Goal: Find specific page/section: Find specific page/section

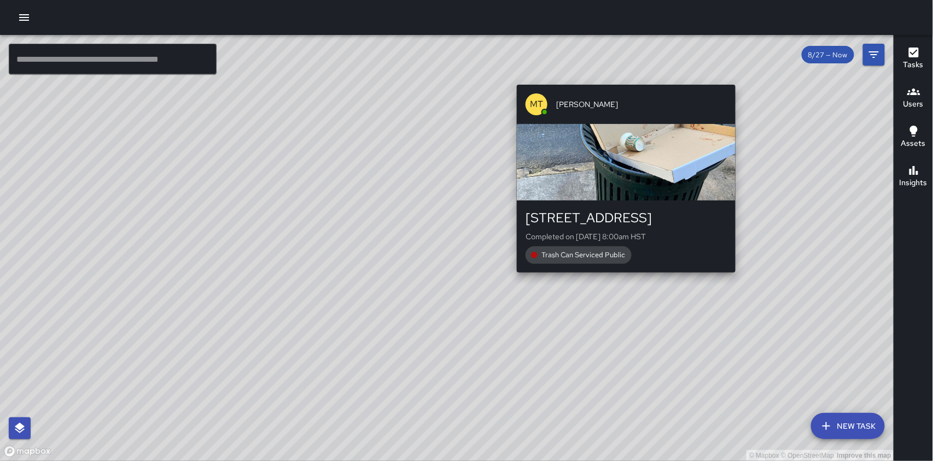
click at [622, 276] on div "MT [PERSON_NAME] [STREET_ADDRESS] Completed on [DATE] 8:00am HST Trash Can Serv…" at bounding box center [625, 178] width 227 height 197
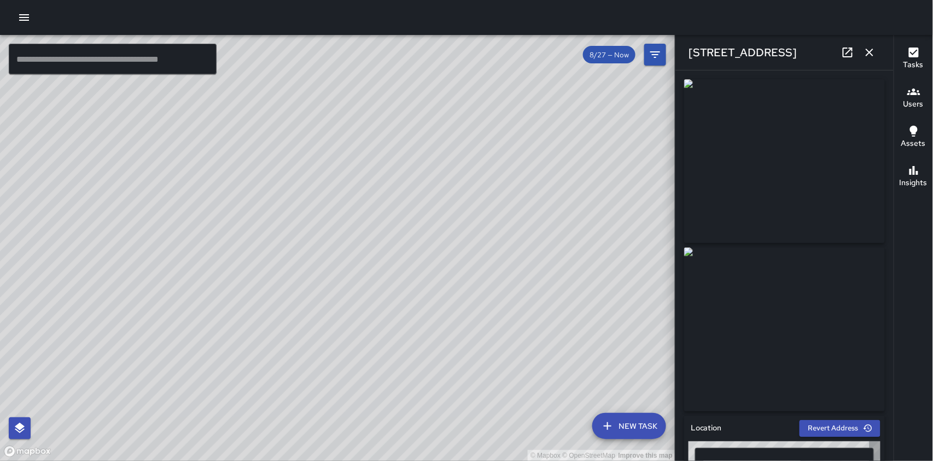
type input "**********"
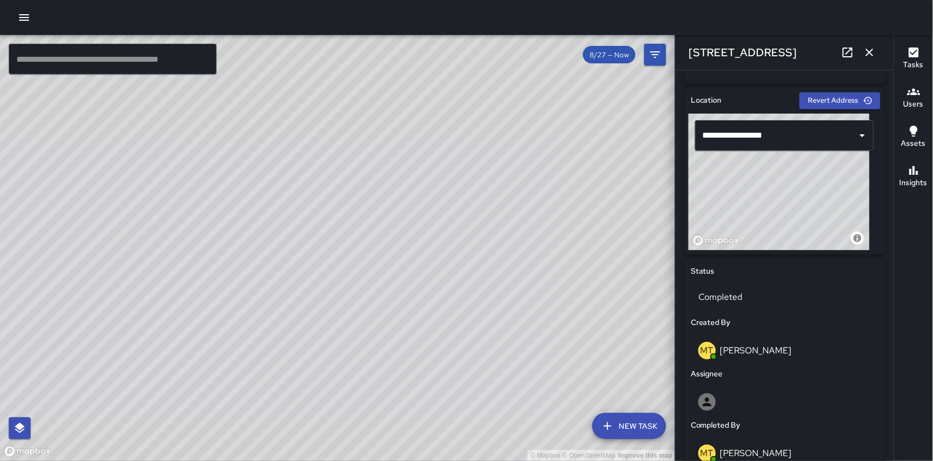
scroll to position [291, 0]
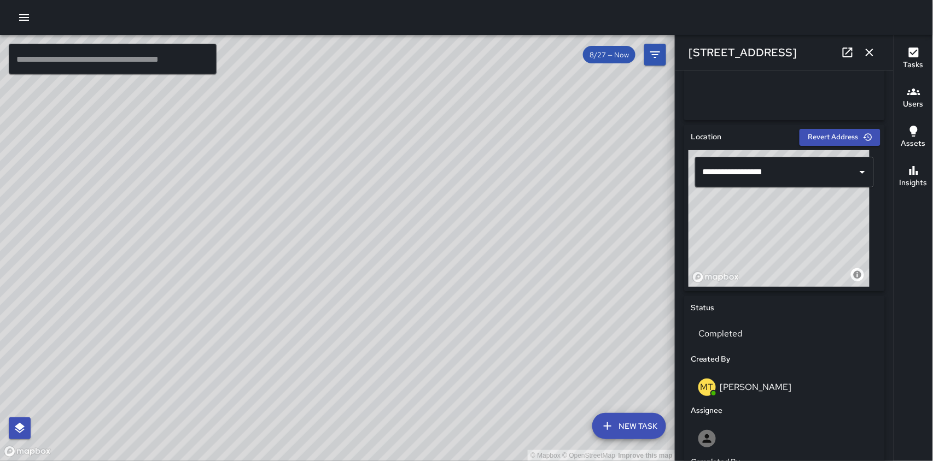
drag, startPoint x: 363, startPoint y: 335, endPoint x: 409, endPoint y: 280, distance: 71.7
click at [407, 282] on div "© Mapbox © OpenStreetMap Improve this map" at bounding box center [337, 248] width 675 height 426
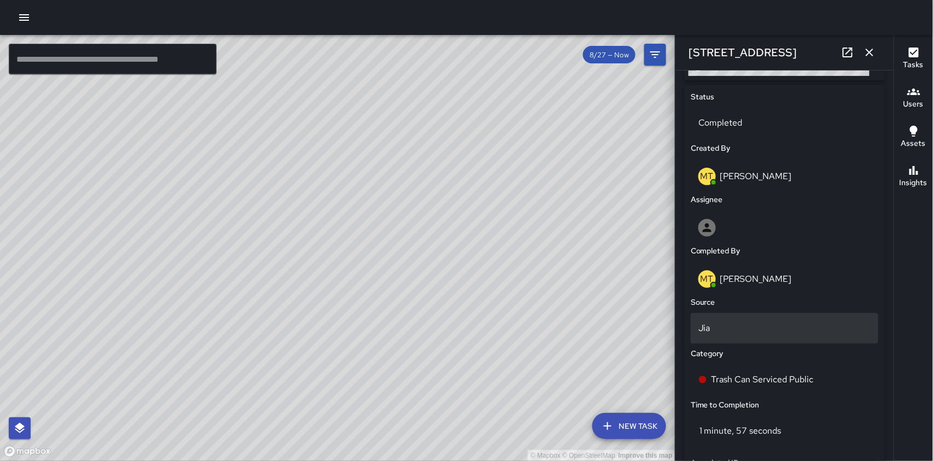
scroll to position [510, 0]
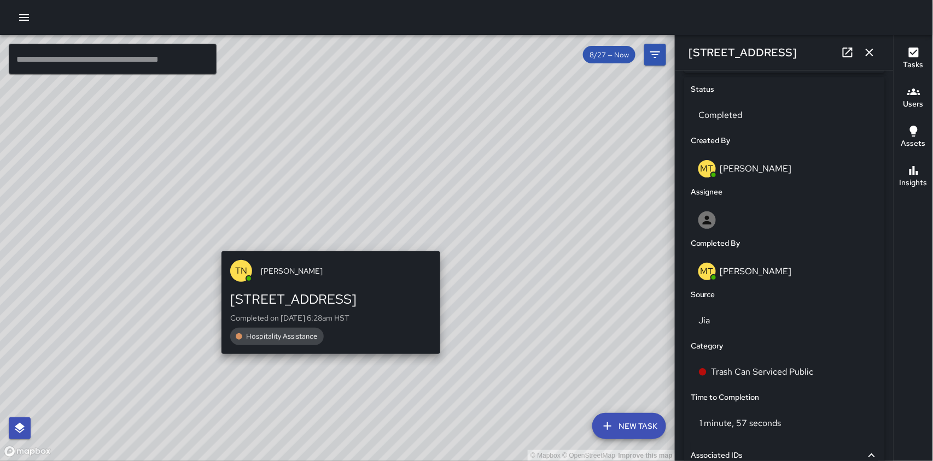
click at [326, 244] on div "© Mapbox © OpenStreetMap Improve this map TN [PERSON_NAME][GEOGRAPHIC_DATA][STR…" at bounding box center [337, 248] width 675 height 426
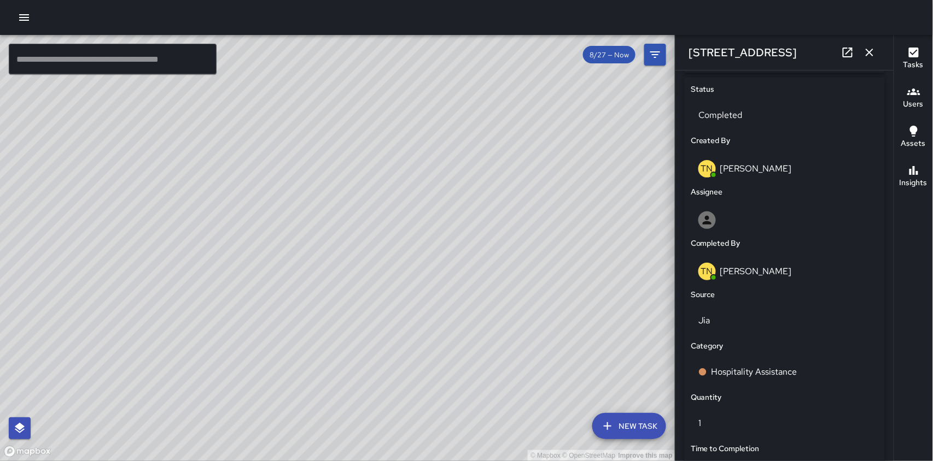
click at [707, 167] on p "TN" at bounding box center [707, 168] width 12 height 13
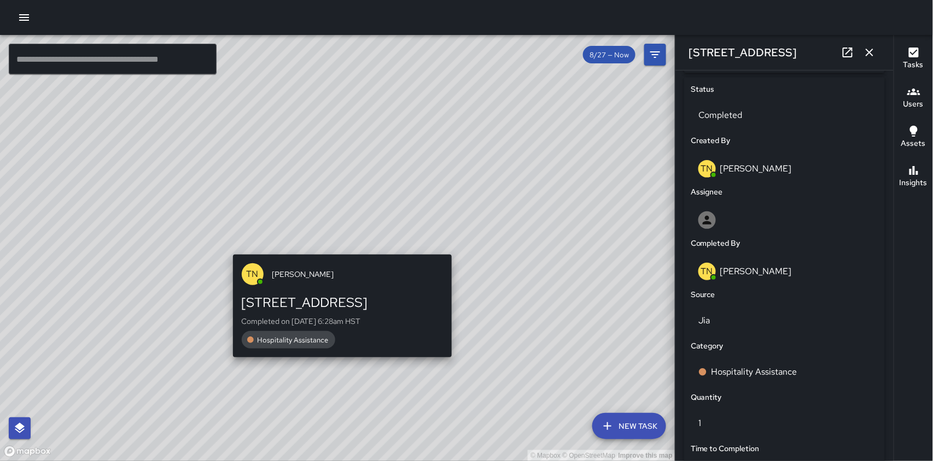
click at [335, 246] on div "© Mapbox © OpenStreetMap Improve this map TN [PERSON_NAME][GEOGRAPHIC_DATA][STR…" at bounding box center [337, 248] width 675 height 426
click at [333, 248] on div "© Mapbox © OpenStreetMap Improve this map TN [PERSON_NAME][GEOGRAPHIC_DATA][STR…" at bounding box center [337, 248] width 675 height 426
click at [299, 277] on span "[PERSON_NAME]" at bounding box center [357, 274] width 171 height 11
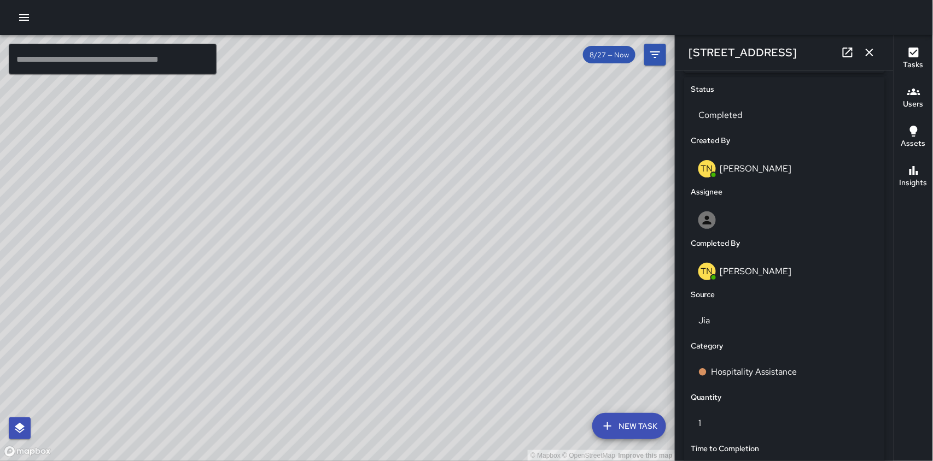
click at [499, 276] on div "© Mapbox © OpenStreetMap Improve this map" at bounding box center [337, 248] width 675 height 426
click at [475, 358] on div "© Mapbox © OpenStreetMap Improve this map MT [PERSON_NAME] [STREET_ADDRESS] Com…" at bounding box center [337, 248] width 675 height 426
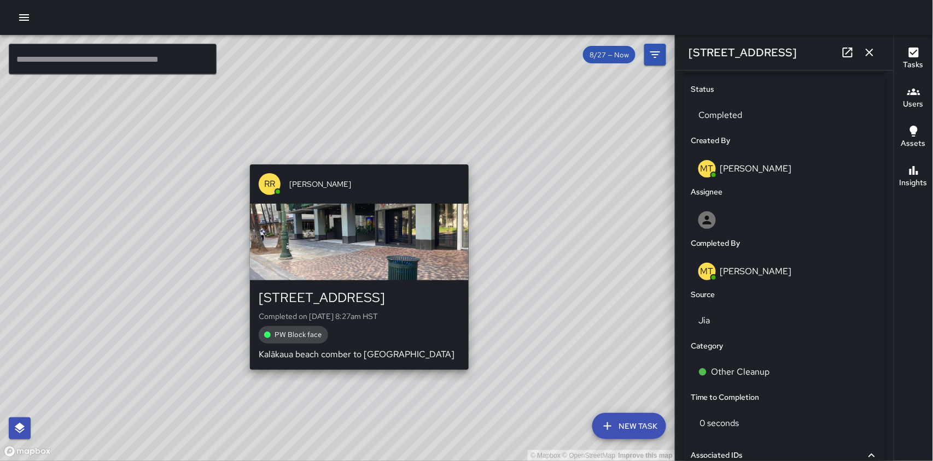
click at [472, 377] on div "© Mapbox © OpenStreetMap Improve this map RR [PERSON_NAME] [STREET_ADDRESS] Com…" at bounding box center [337, 248] width 675 height 426
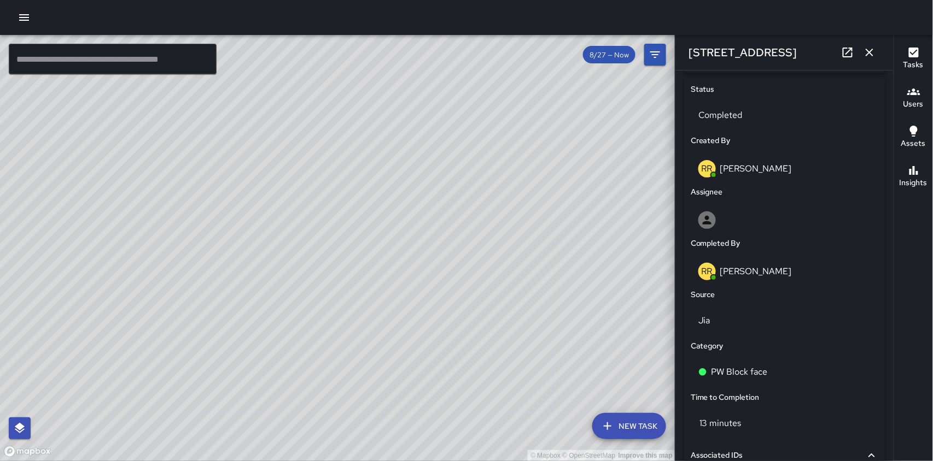
click at [911, 96] on icon "button" at bounding box center [913, 91] width 13 height 13
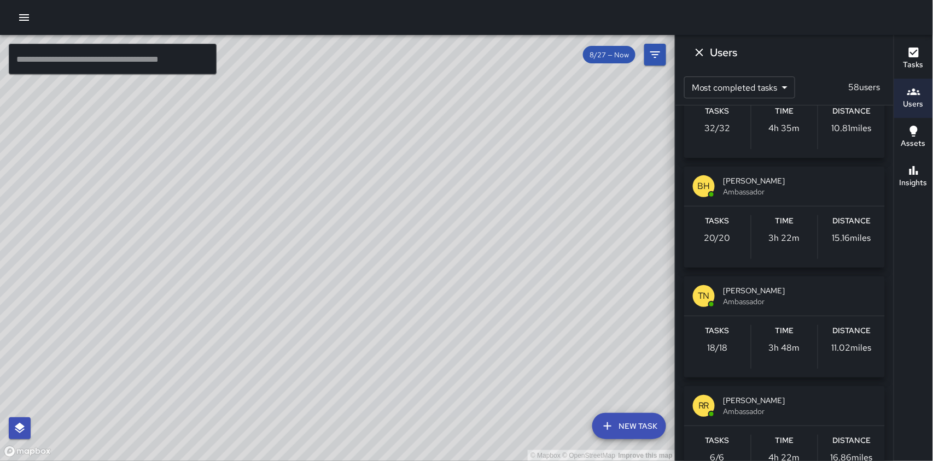
scroll to position [437, 0]
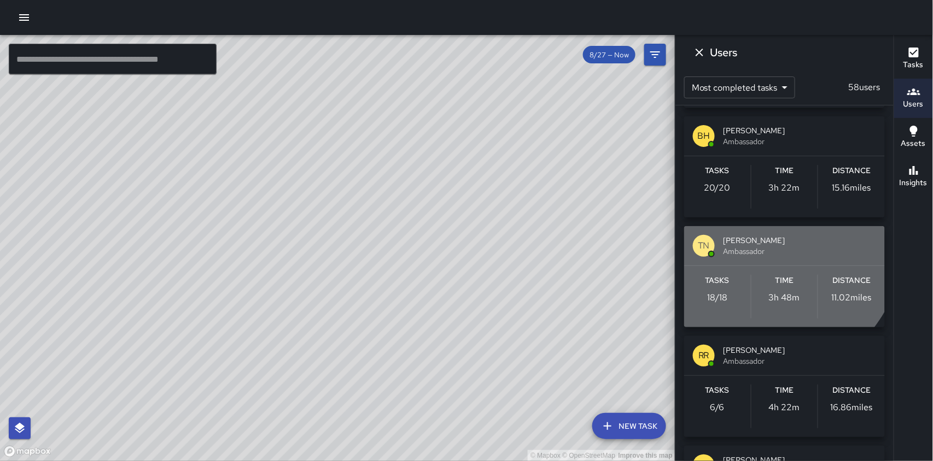
click at [763, 241] on span "[PERSON_NAME]" at bounding box center [799, 240] width 153 height 11
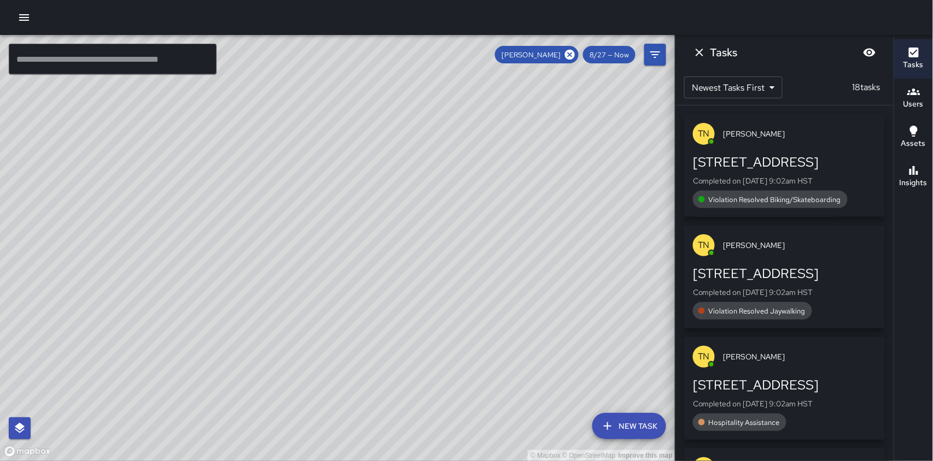
scroll to position [145, 0]
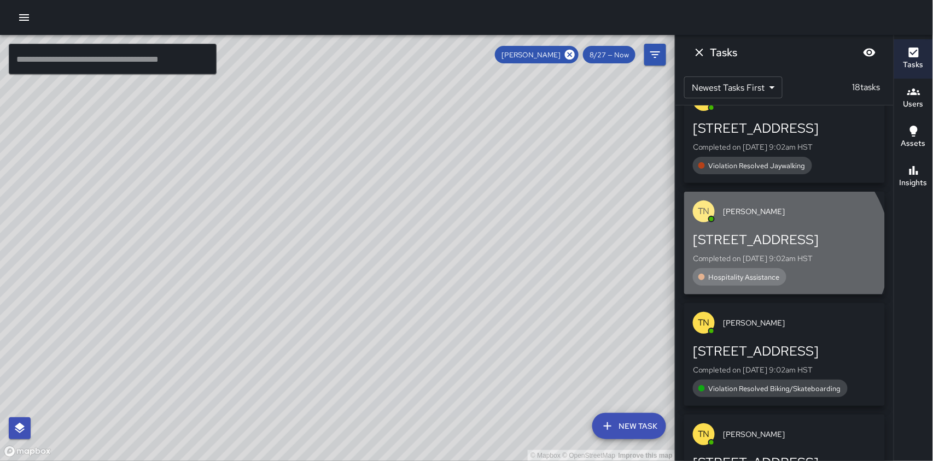
click at [775, 250] on div "[STREET_ADDRESS] Completed on [DATE] 9:02am HST Hospitality Assistance" at bounding box center [784, 258] width 183 height 55
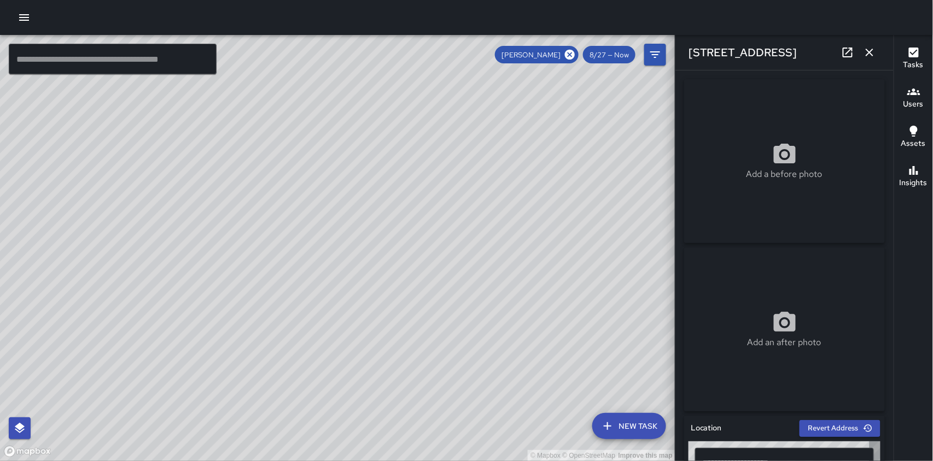
type input "**********"
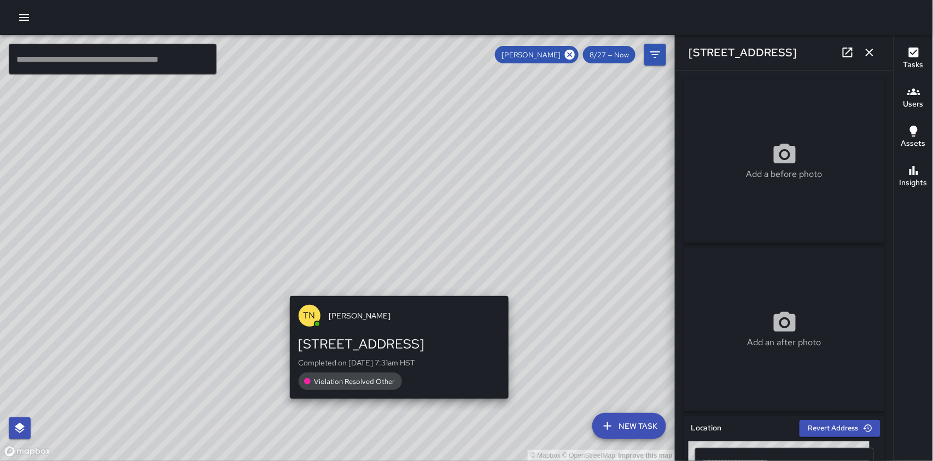
click at [396, 407] on div "© Mapbox © OpenStreetMap Improve this map TN [PERSON_NAME][GEOGRAPHIC_DATA][STR…" at bounding box center [337, 248] width 675 height 426
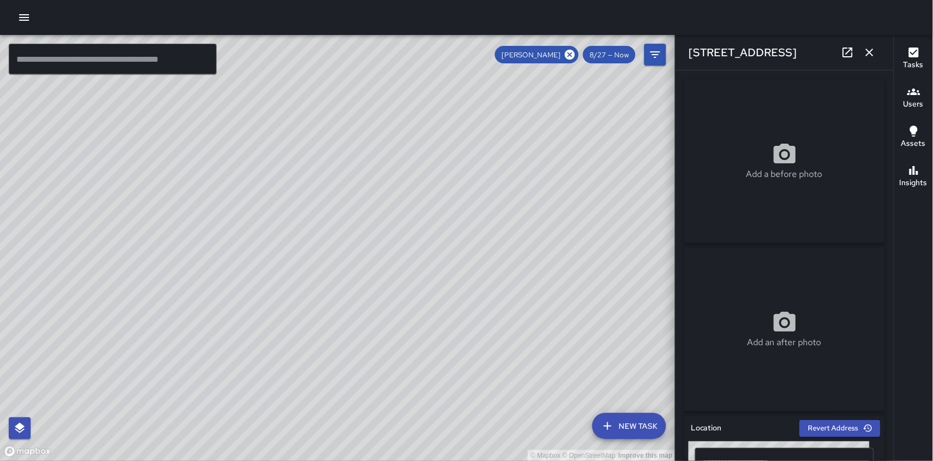
drag, startPoint x: 327, startPoint y: 150, endPoint x: 406, endPoint y: 378, distance: 241.2
click at [406, 378] on div "© Mapbox © OpenStreetMap Improve this map" at bounding box center [337, 248] width 675 height 426
click at [322, 266] on div "© Mapbox © OpenStreetMap Improve this map" at bounding box center [337, 248] width 675 height 426
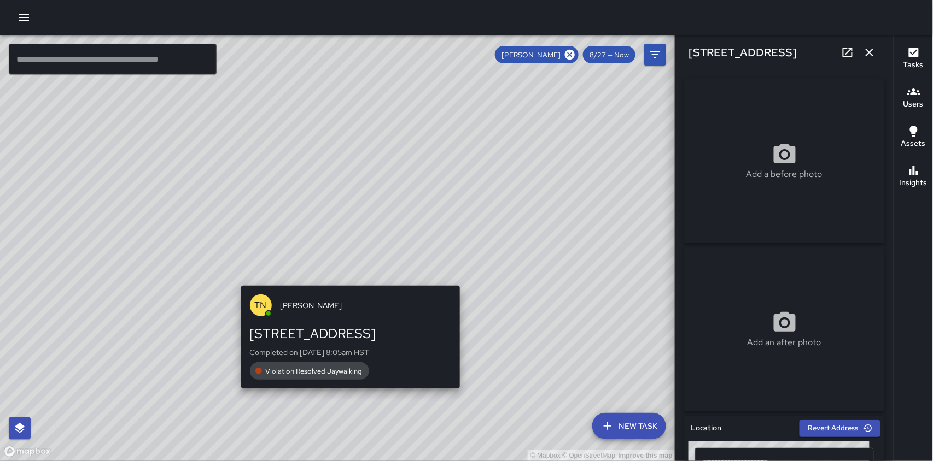
click at [344, 279] on div "© Mapbox © OpenStreetMap Improve this map TN [PERSON_NAME][GEOGRAPHIC_DATA][STR…" at bounding box center [337, 248] width 675 height 426
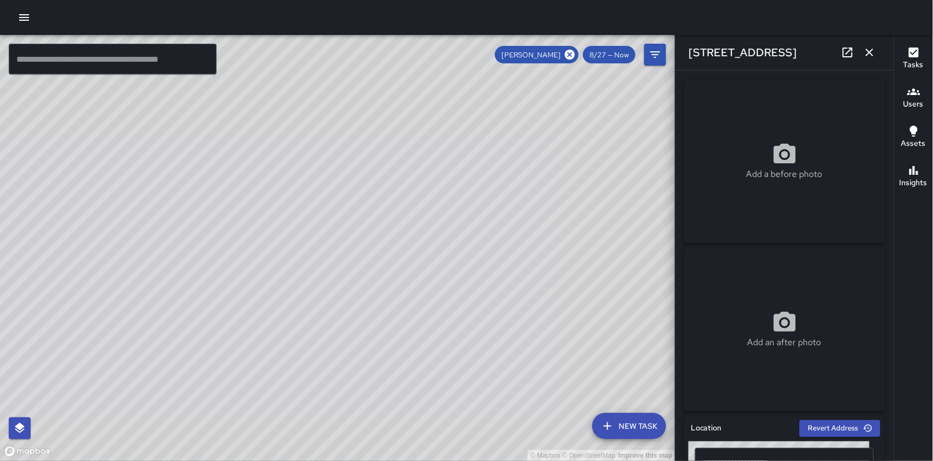
click at [452, 245] on div "© Mapbox © OpenStreetMap Improve this map" at bounding box center [337, 248] width 675 height 426
drag, startPoint x: 128, startPoint y: 153, endPoint x: 309, endPoint y: 351, distance: 268.2
click at [309, 352] on div "© Mapbox © OpenStreetMap Improve this map" at bounding box center [337, 248] width 675 height 426
click at [921, 92] on div "Users" at bounding box center [913, 97] width 20 height 25
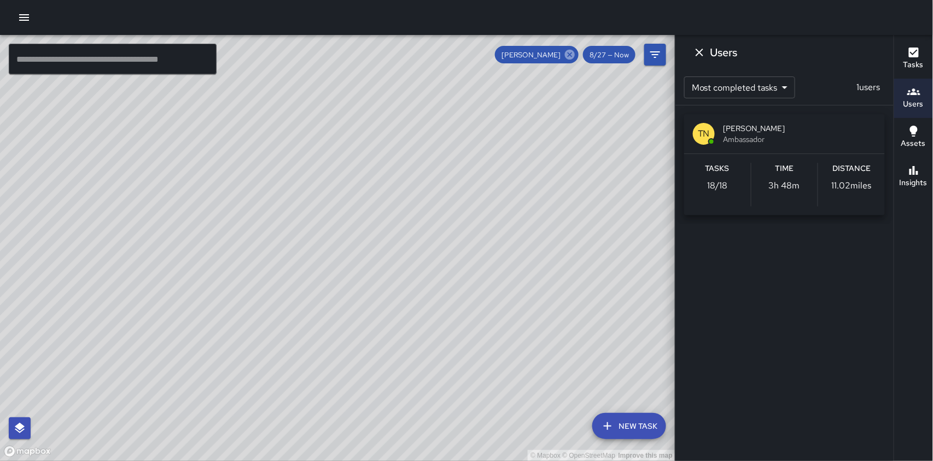
click at [572, 57] on icon at bounding box center [570, 55] width 12 height 12
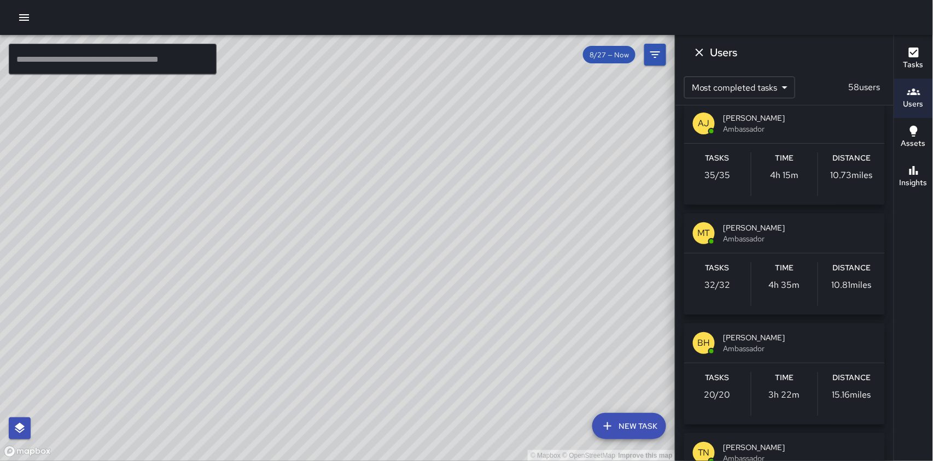
scroll to position [291, 0]
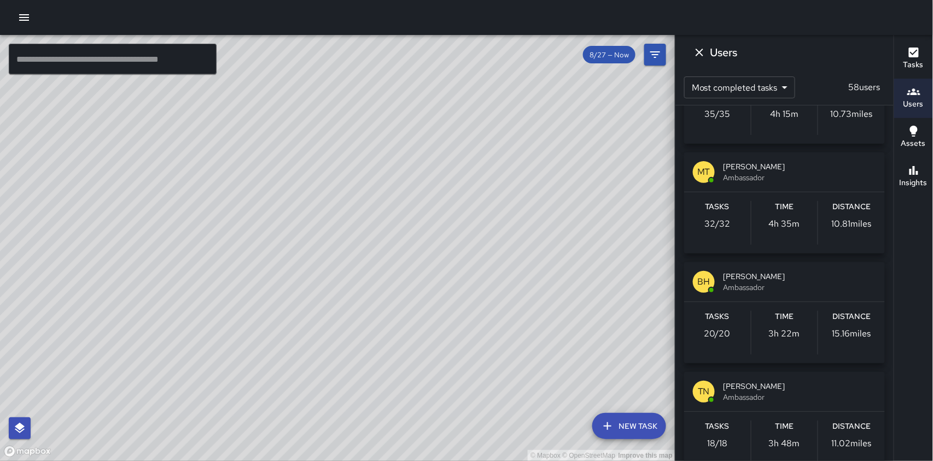
click at [737, 276] on span "[PERSON_NAME]" at bounding box center [799, 276] width 153 height 11
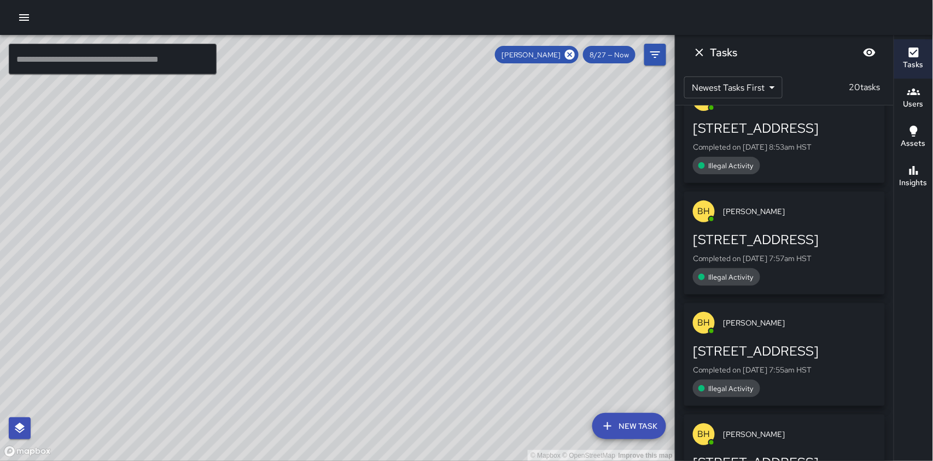
drag, startPoint x: 295, startPoint y: 232, endPoint x: 322, endPoint y: 271, distance: 47.6
click at [337, 288] on div "© Mapbox © OpenStreetMap Improve this map" at bounding box center [337, 248] width 675 height 426
drag, startPoint x: 285, startPoint y: 193, endPoint x: 289, endPoint y: 203, distance: 11.1
click at [289, 203] on div "© Mapbox © OpenStreetMap Improve this map" at bounding box center [337, 248] width 675 height 426
drag, startPoint x: 297, startPoint y: 190, endPoint x: 513, endPoint y: 361, distance: 275.5
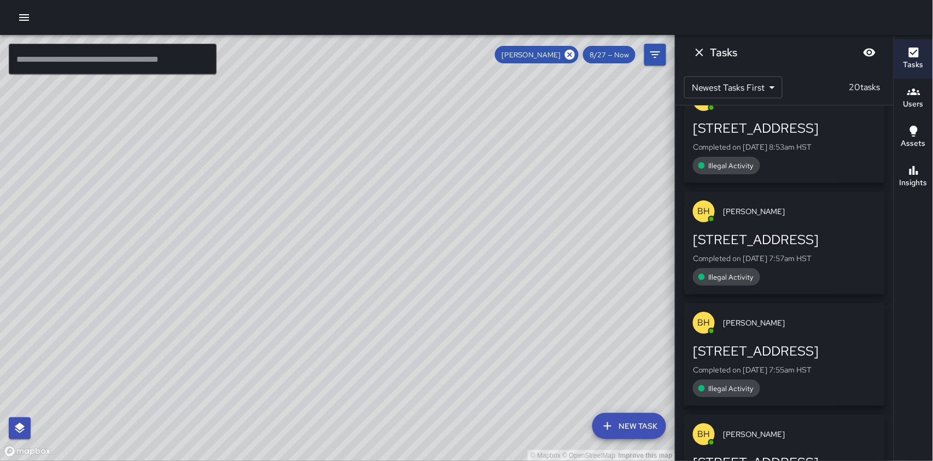
click at [513, 361] on div "© Mapbox © OpenStreetMap Improve this map" at bounding box center [337, 248] width 675 height 426
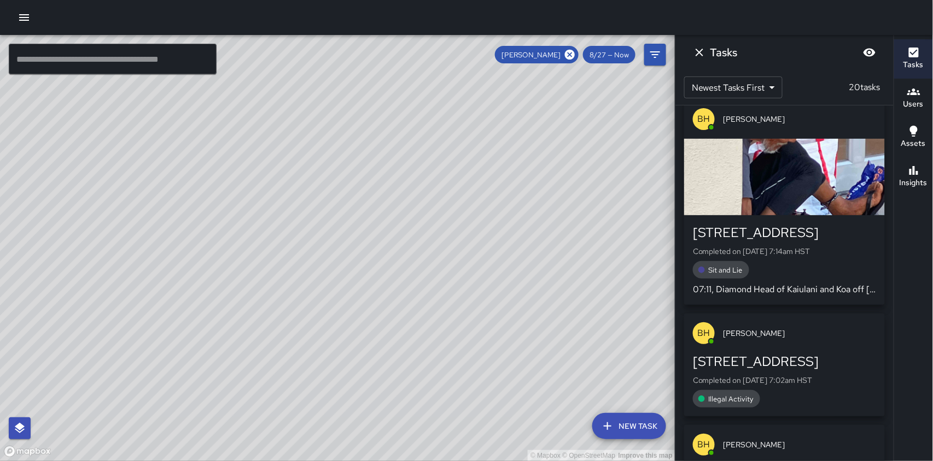
scroll to position [1343, 0]
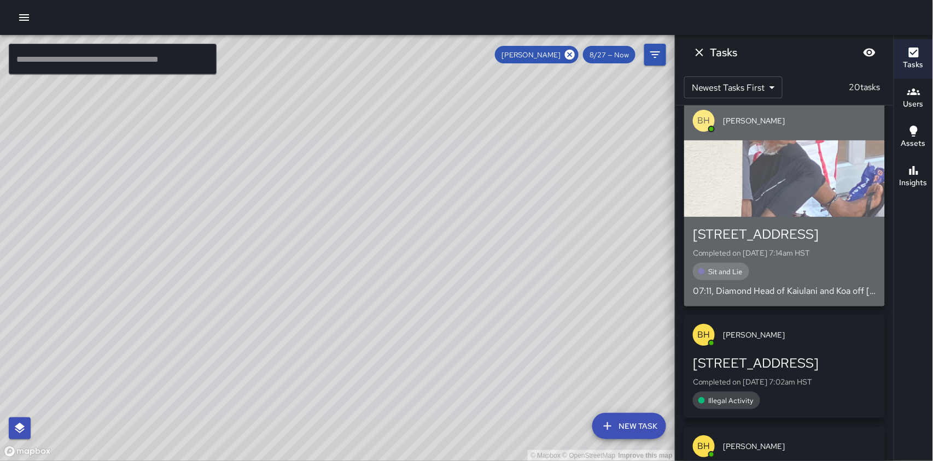
click at [811, 175] on div "button" at bounding box center [784, 178] width 201 height 77
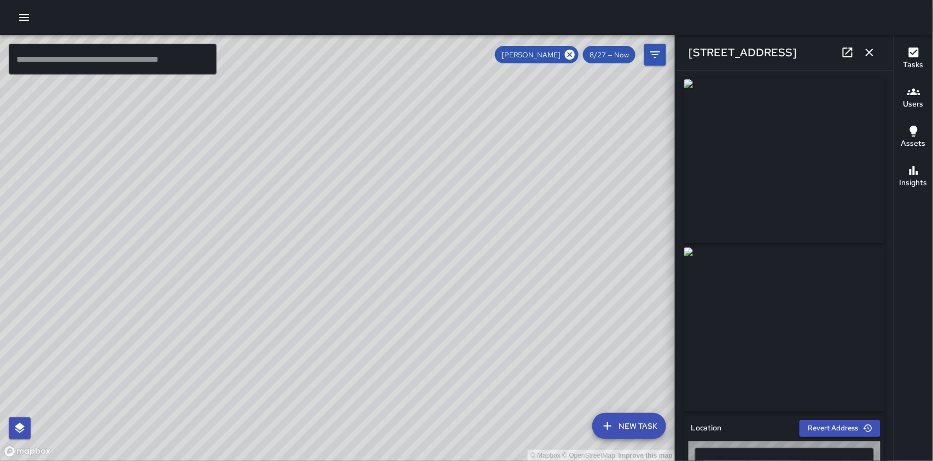
type input "**********"
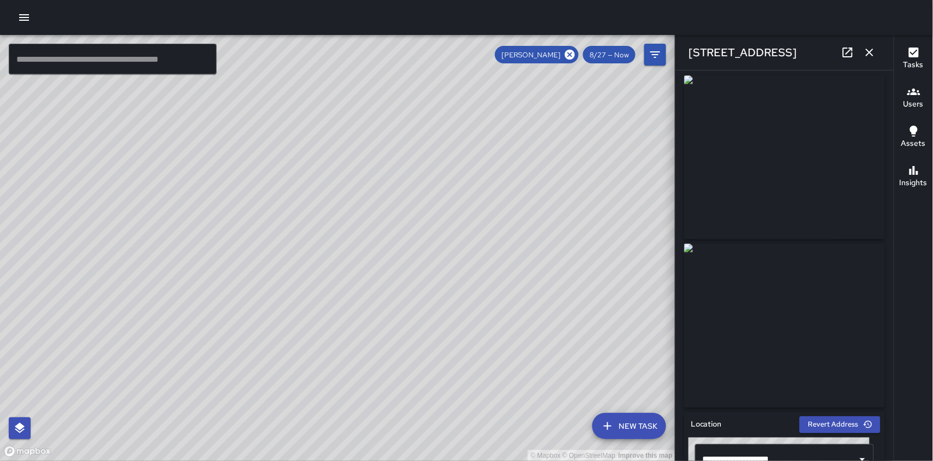
scroll to position [0, 0]
click at [875, 50] on icon "button" at bounding box center [869, 52] width 13 height 13
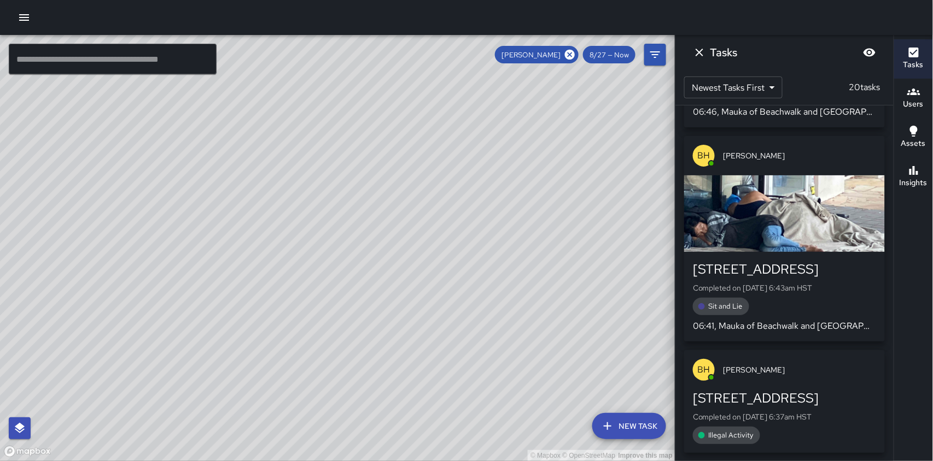
scroll to position [2500, 0]
drag, startPoint x: 496, startPoint y: 375, endPoint x: 592, endPoint y: 453, distance: 123.1
click at [593, 455] on div "© Mapbox © OpenStreetMap Improve this map" at bounding box center [337, 248] width 675 height 426
drag, startPoint x: 384, startPoint y: 259, endPoint x: 403, endPoint y: 317, distance: 60.5
click at [403, 317] on div "© Mapbox © OpenStreetMap Improve this map" at bounding box center [337, 248] width 675 height 426
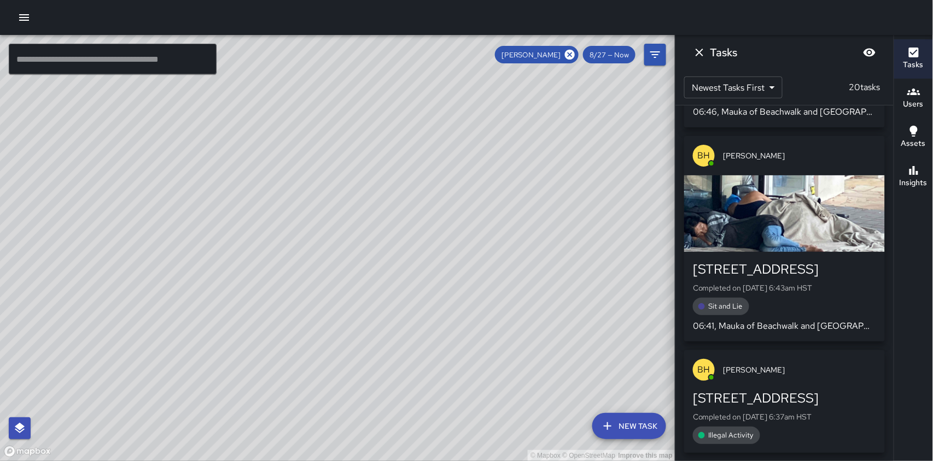
drag, startPoint x: 208, startPoint y: 180, endPoint x: 189, endPoint y: 200, distance: 27.8
click at [227, 250] on div "© Mapbox © OpenStreetMap Improve this map" at bounding box center [337, 248] width 675 height 426
drag, startPoint x: 508, startPoint y: 383, endPoint x: 422, endPoint y: 277, distance: 136.4
click at [422, 277] on div "© Mapbox © OpenStreetMap Improve this map" at bounding box center [337, 248] width 675 height 426
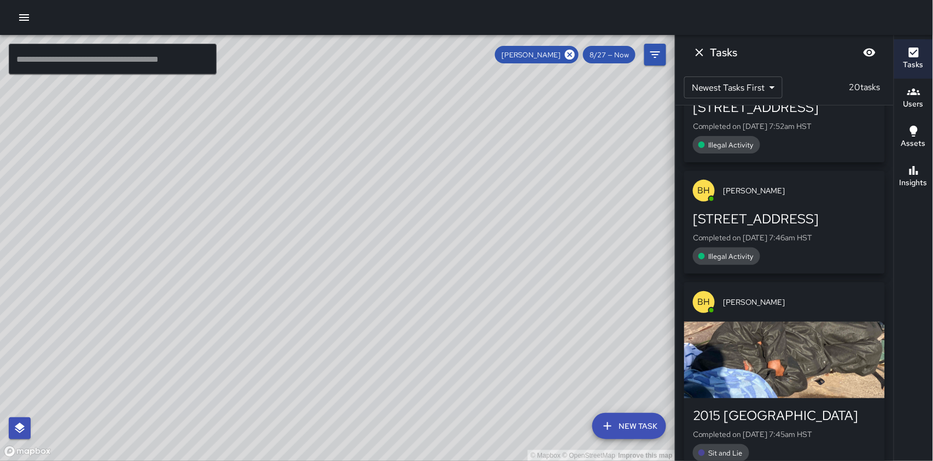
scroll to position [459, 0]
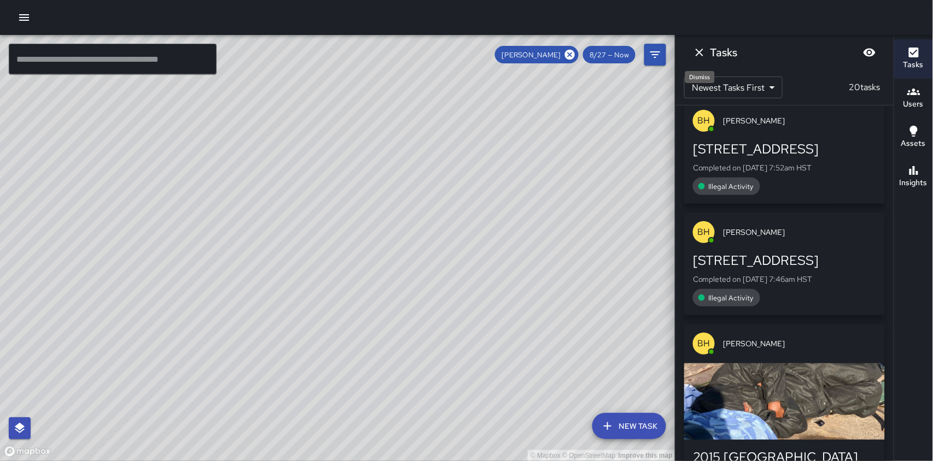
click at [701, 54] on icon "Dismiss" at bounding box center [699, 53] width 8 height 8
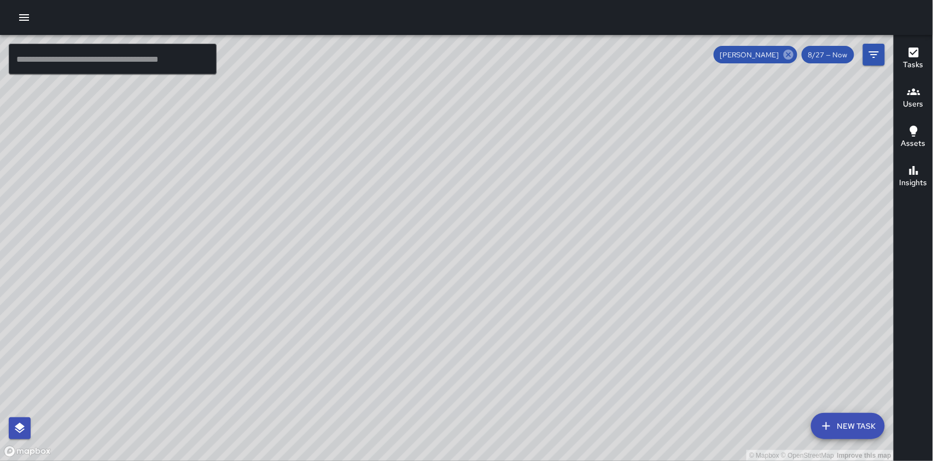
drag, startPoint x: 794, startPoint y: 52, endPoint x: 793, endPoint y: 109, distance: 56.9
click at [794, 52] on icon at bounding box center [788, 55] width 12 height 12
